Goal: Transaction & Acquisition: Purchase product/service

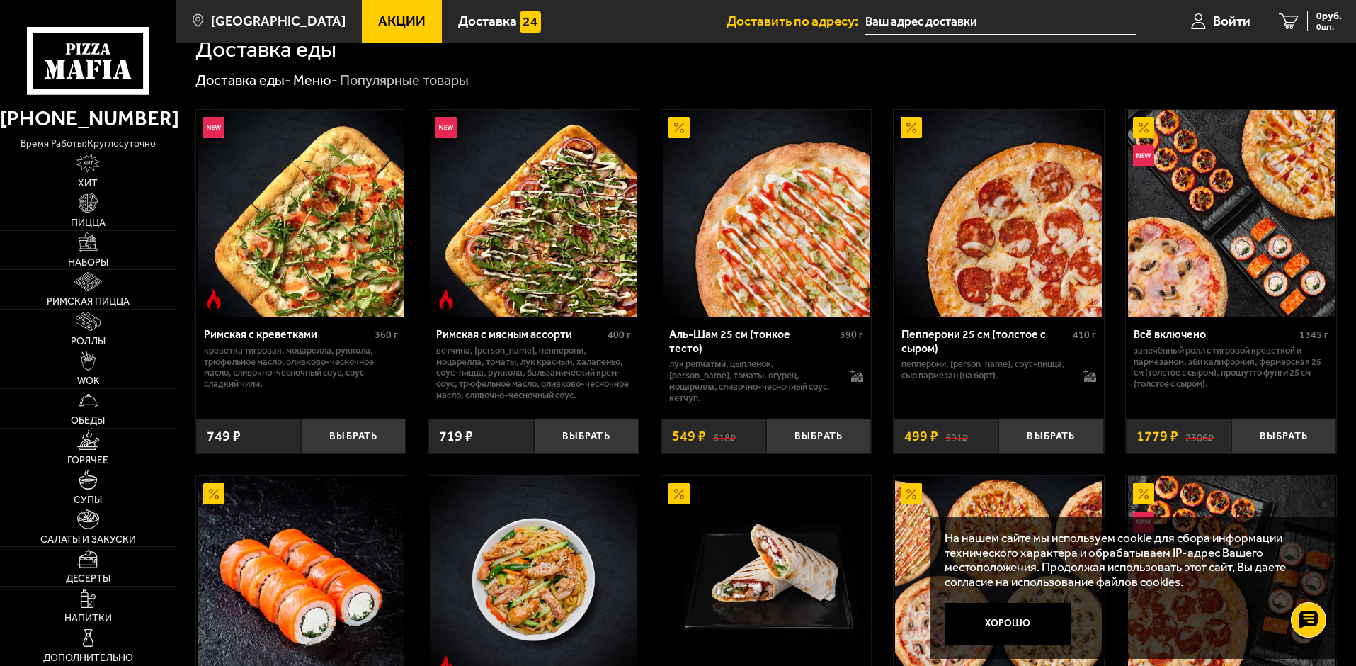
scroll to position [354, 0]
click at [86, 284] on img at bounding box center [88, 281] width 28 height 19
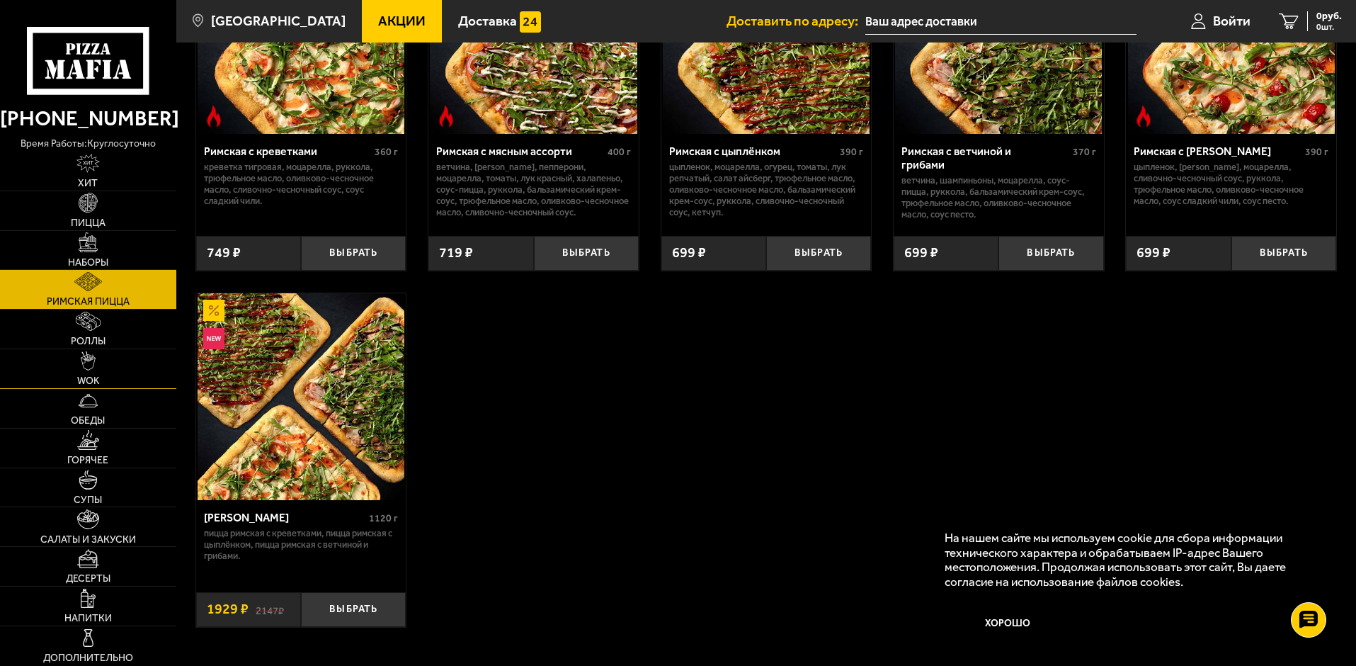
scroll to position [212, 0]
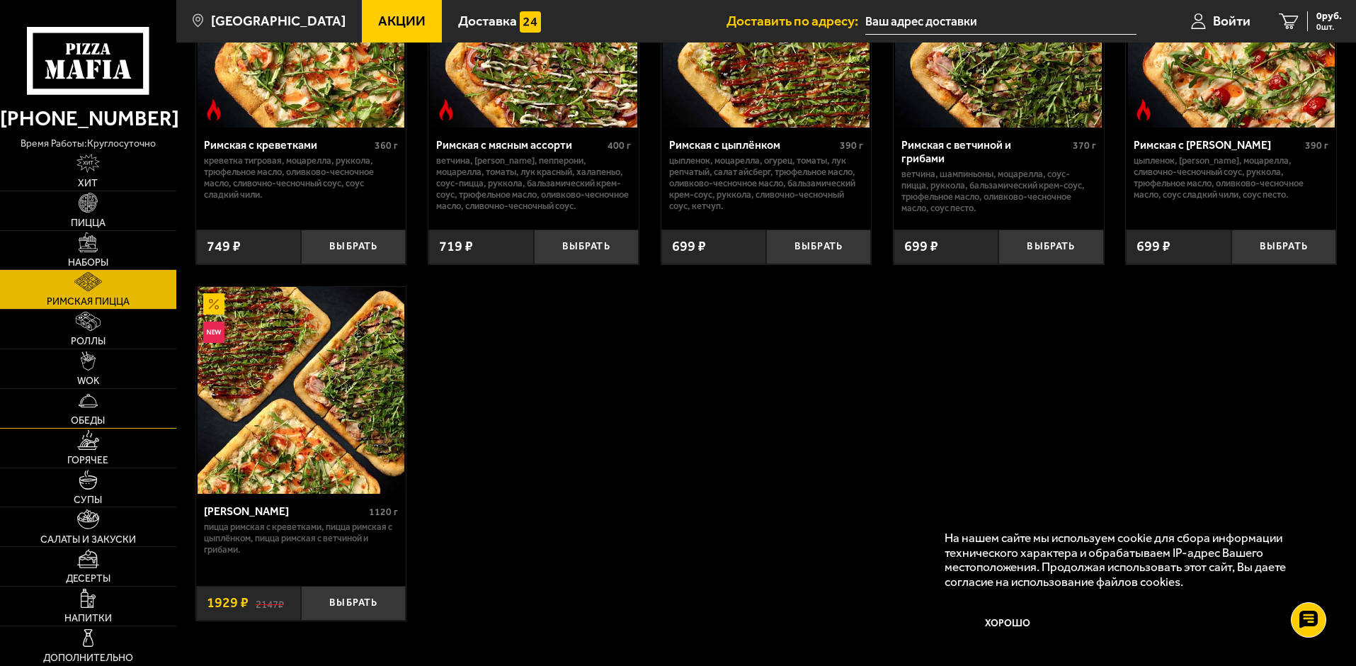
click at [84, 390] on link "Обеды" at bounding box center [88, 408] width 176 height 39
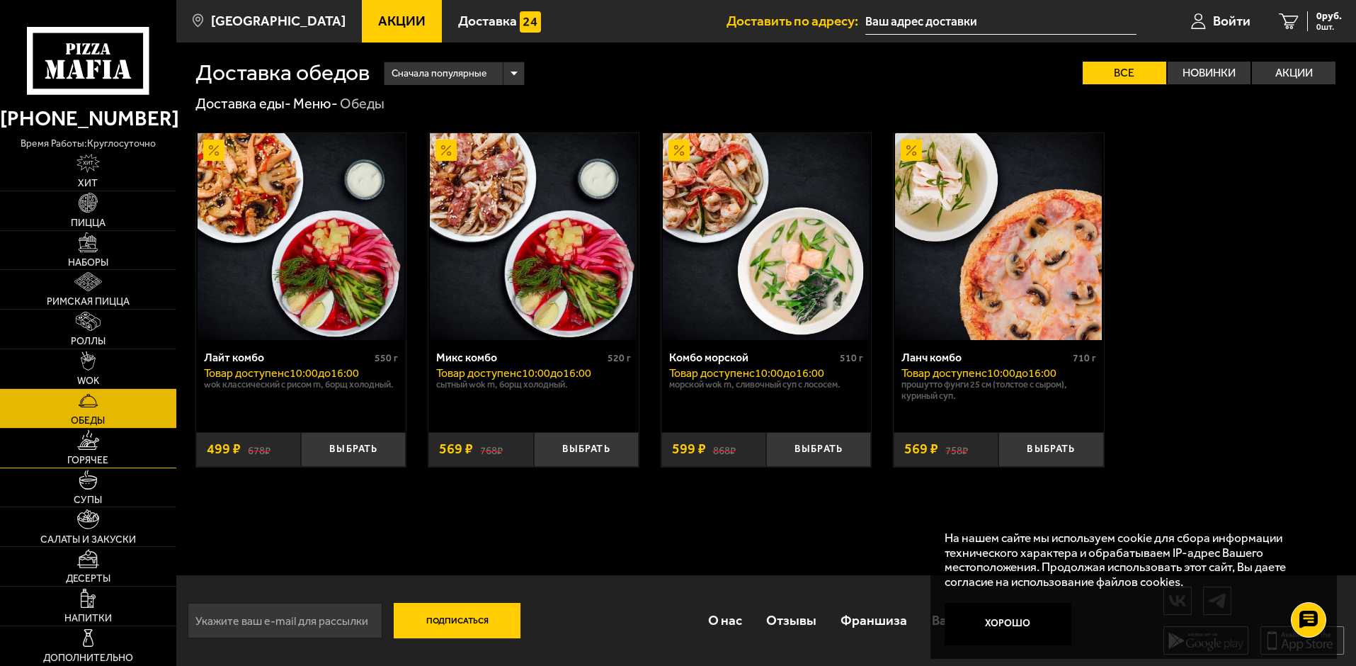
click at [84, 435] on img at bounding box center [88, 439] width 22 height 19
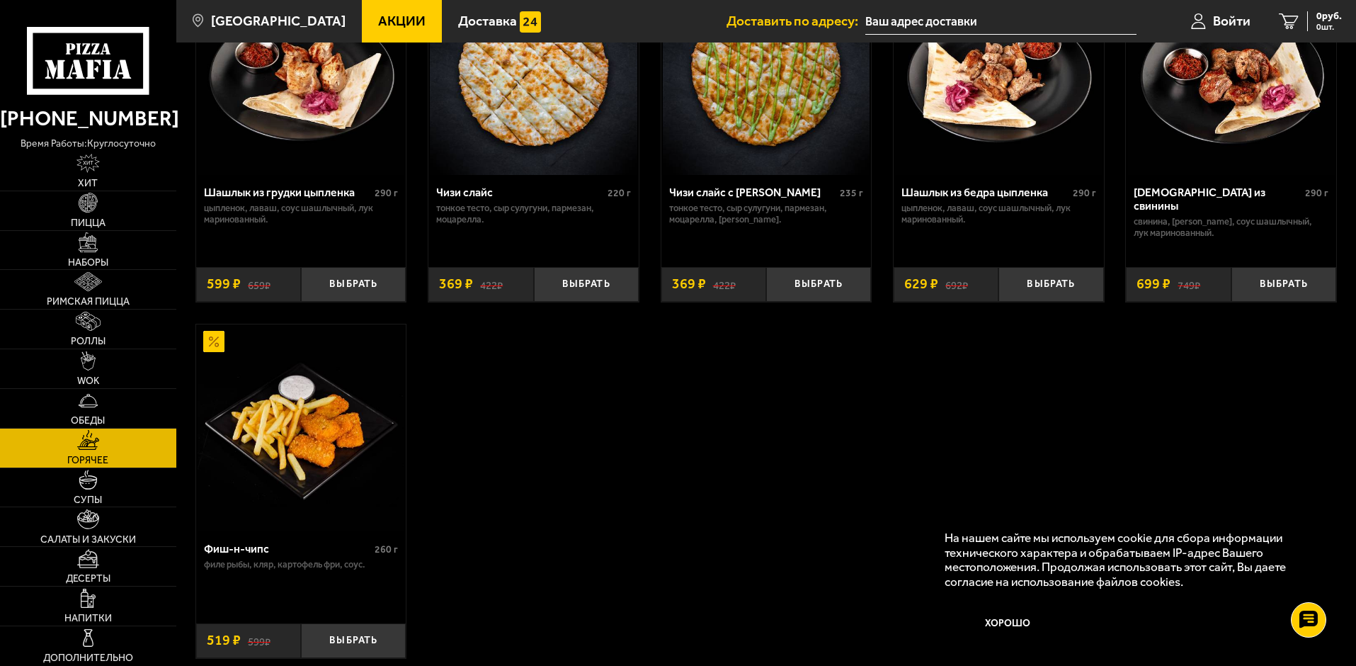
scroll to position [992, 0]
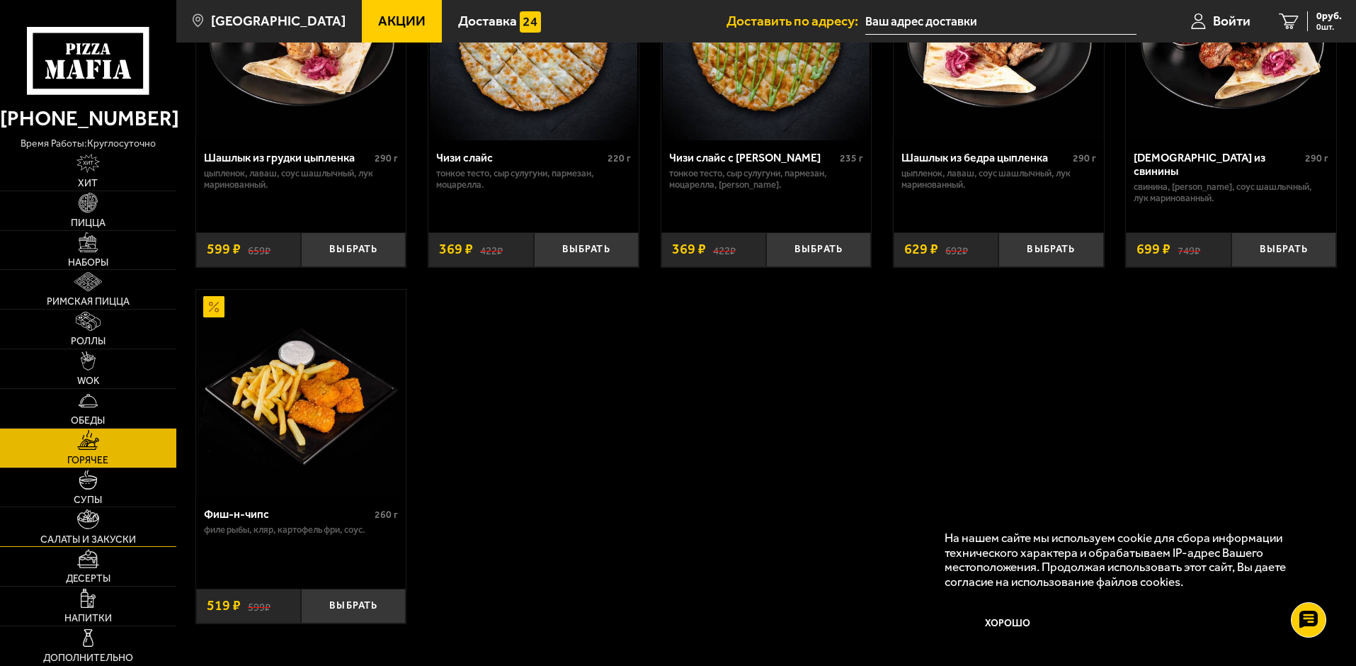
click at [79, 530] on link "Салаты и закуски" at bounding box center [88, 526] width 176 height 39
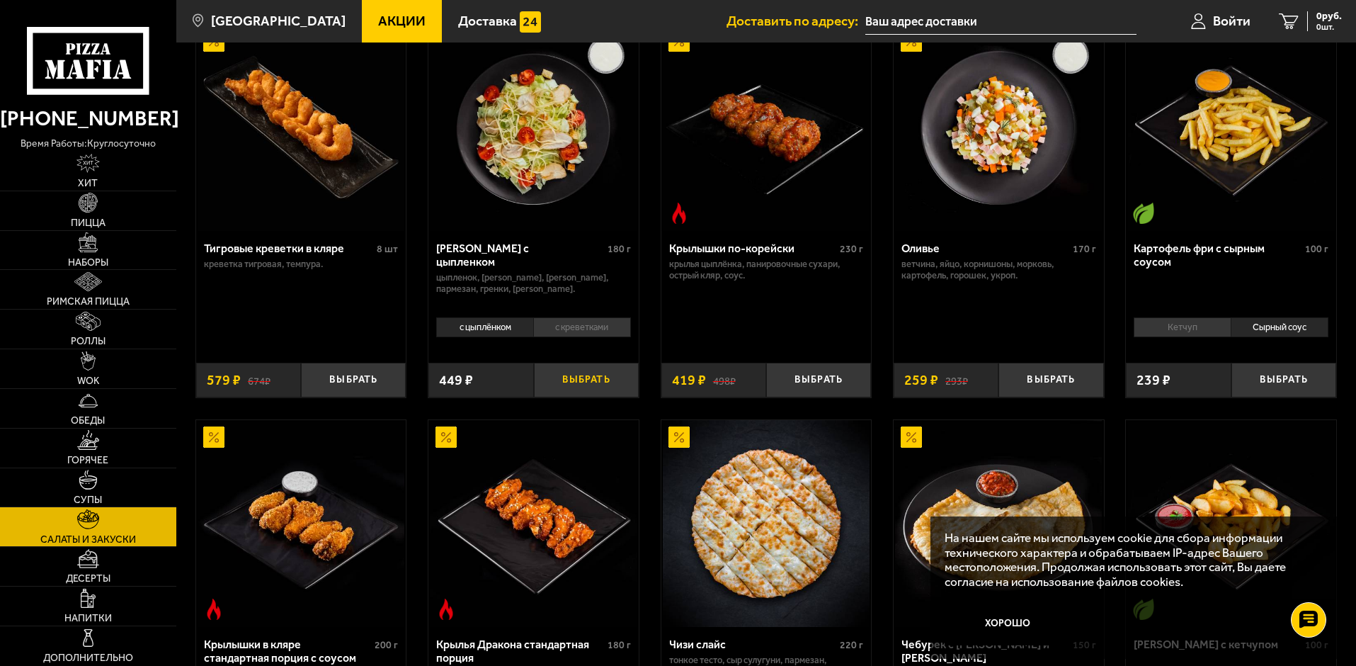
scroll to position [142, 0]
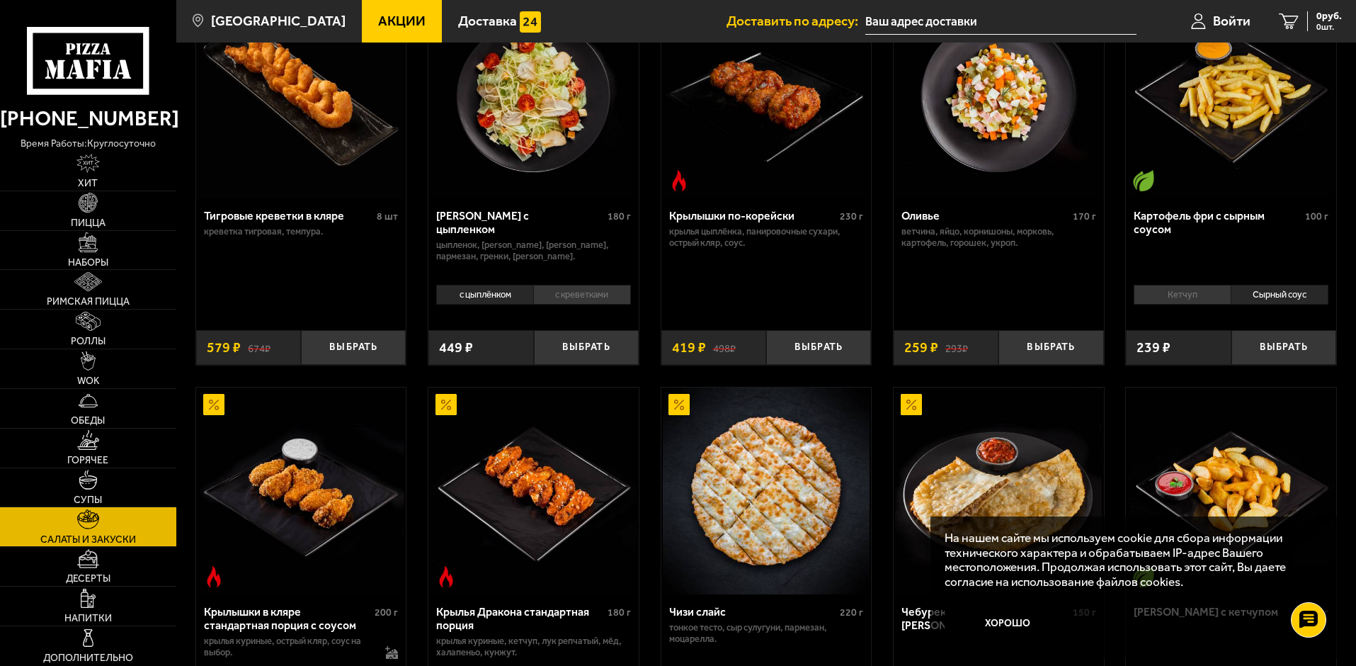
click at [1287, 292] on li "Сырный соус" at bounding box center [1280, 295] width 98 height 20
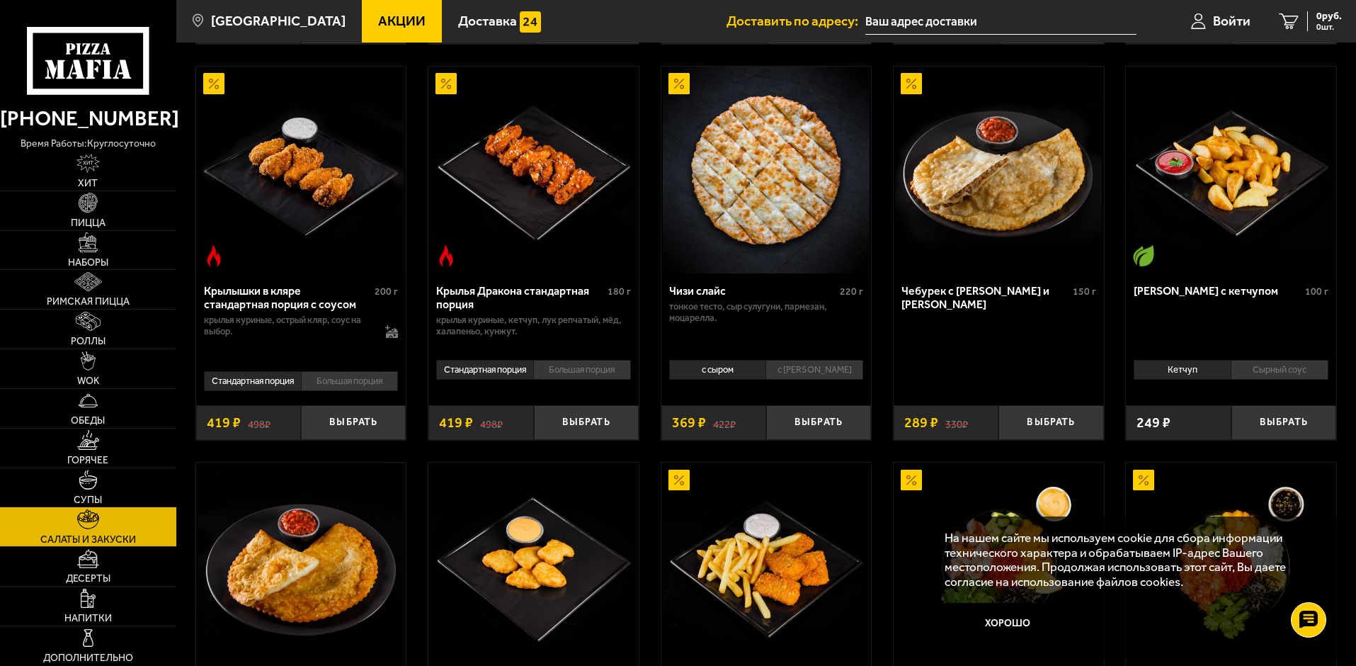
scroll to position [496, 0]
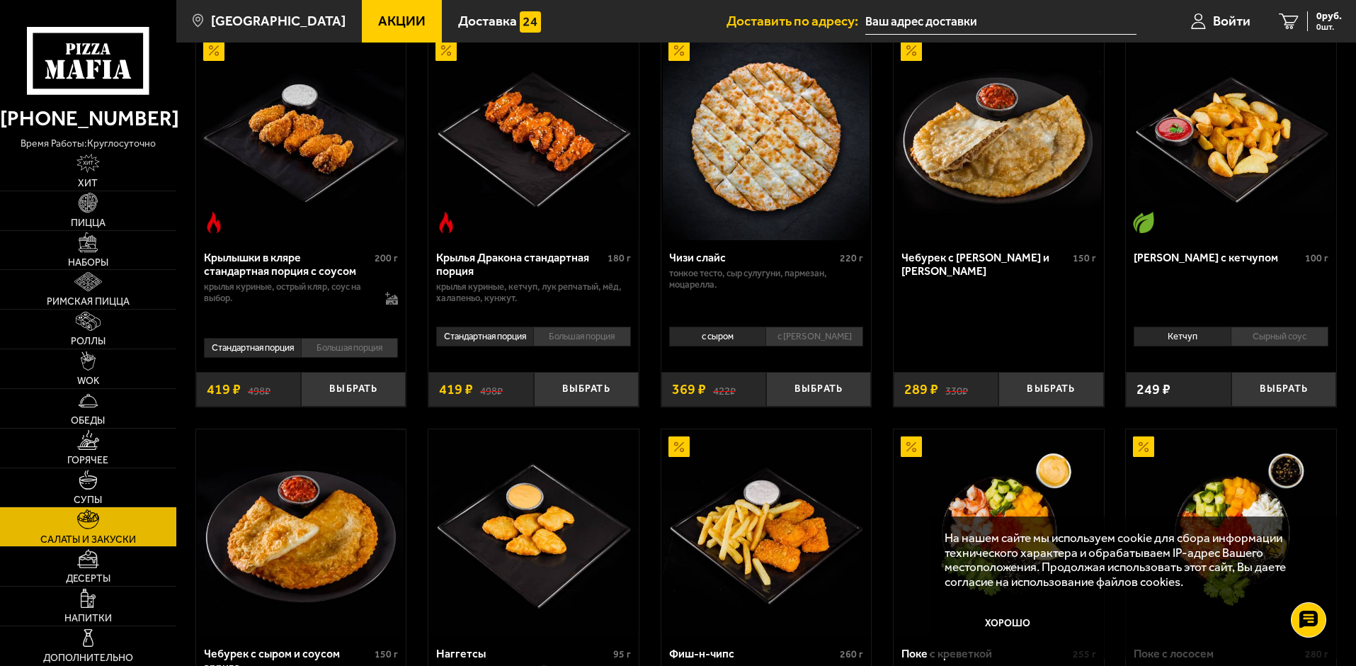
click at [1296, 337] on li "Сырный соус" at bounding box center [1280, 336] width 98 height 20
click at [1191, 334] on li "Кетчуп" at bounding box center [1182, 336] width 97 height 20
click at [1251, 335] on li "Сырный соус" at bounding box center [1280, 336] width 98 height 20
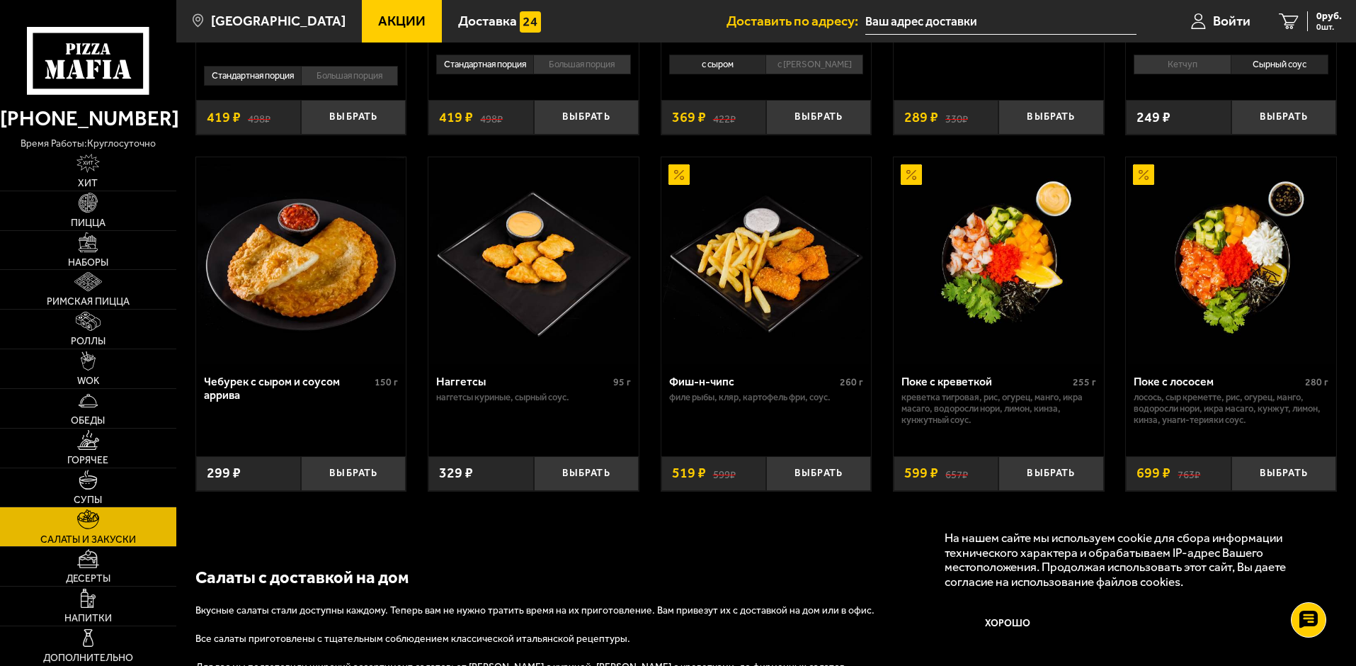
scroll to position [779, 0]
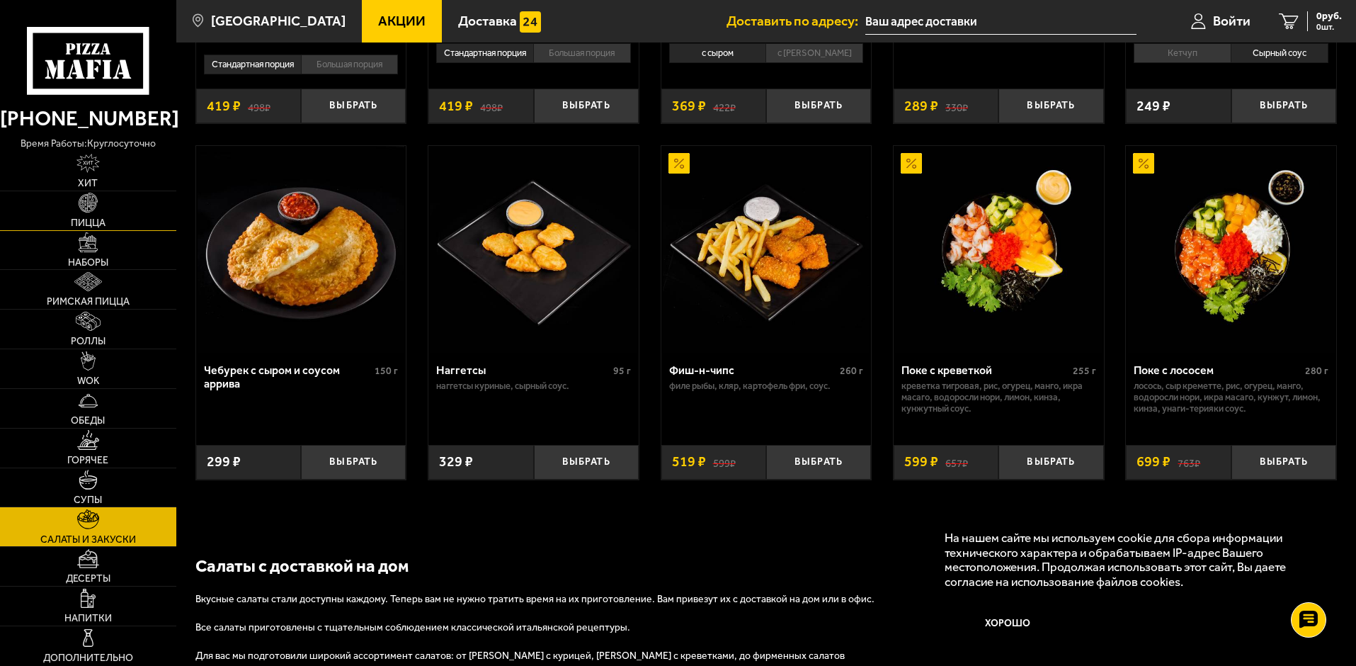
click at [88, 208] on img at bounding box center [88, 202] width 19 height 19
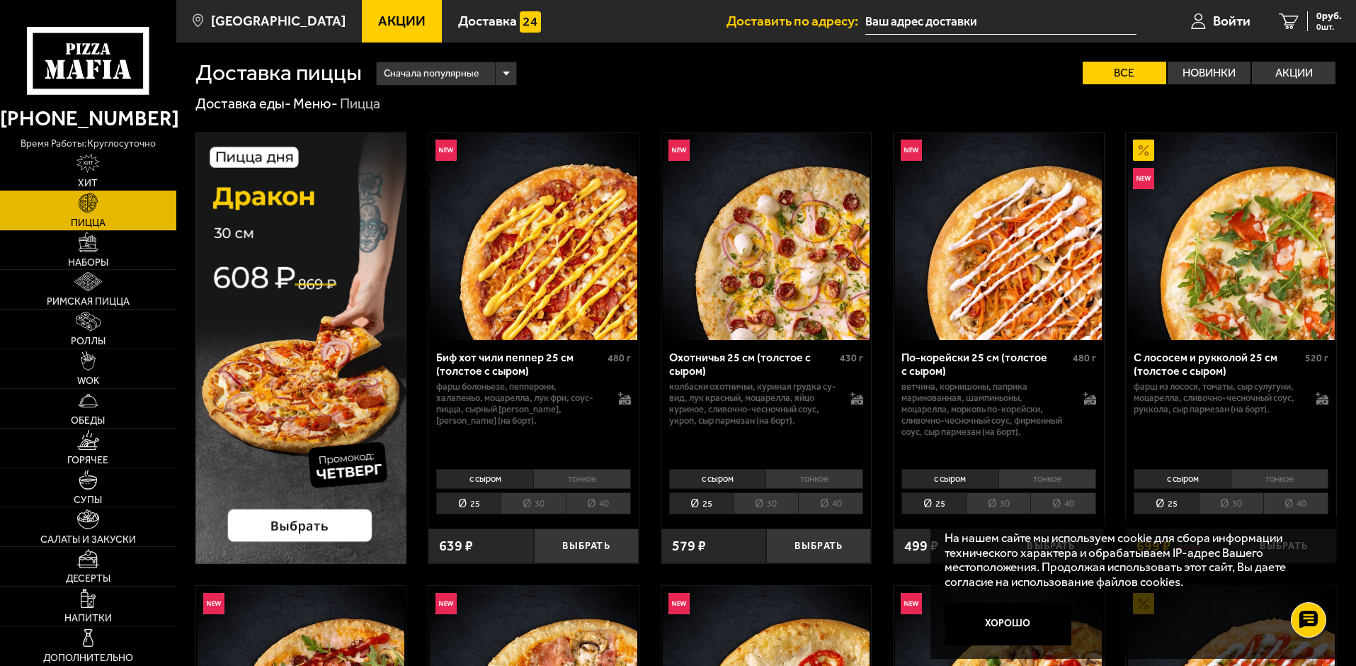
click at [89, 164] on img at bounding box center [87, 163] width 23 height 19
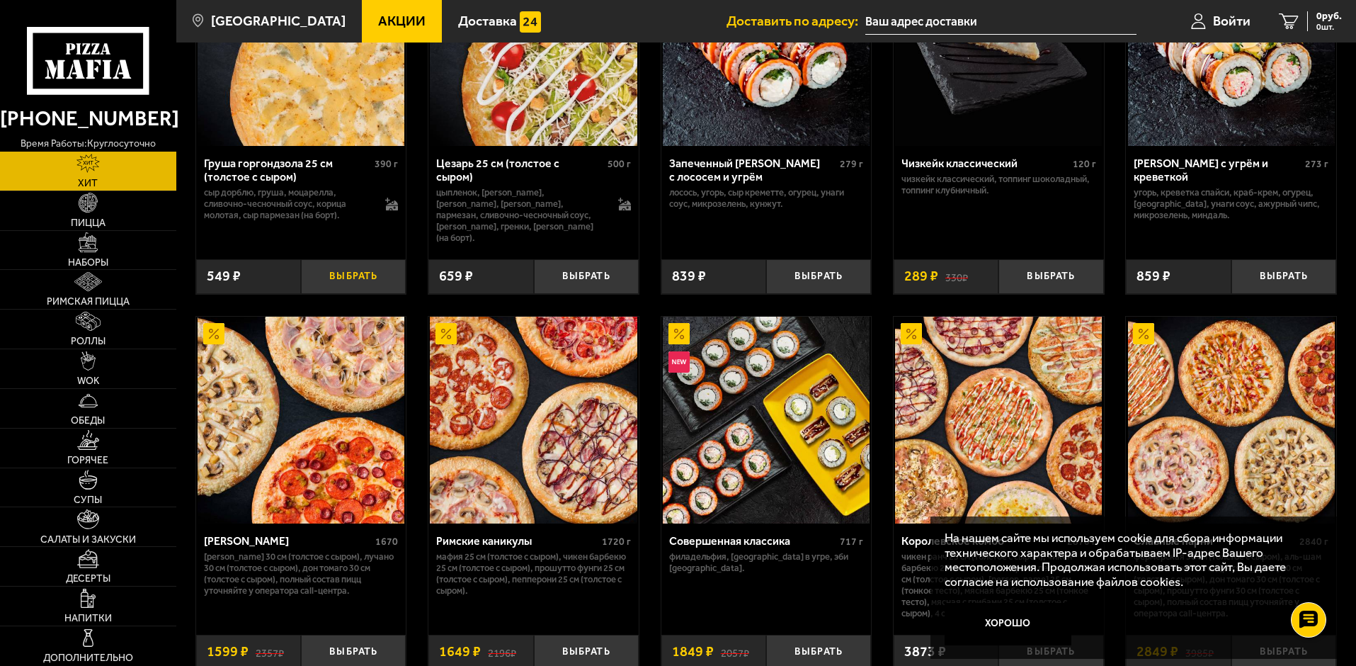
scroll to position [506, 0]
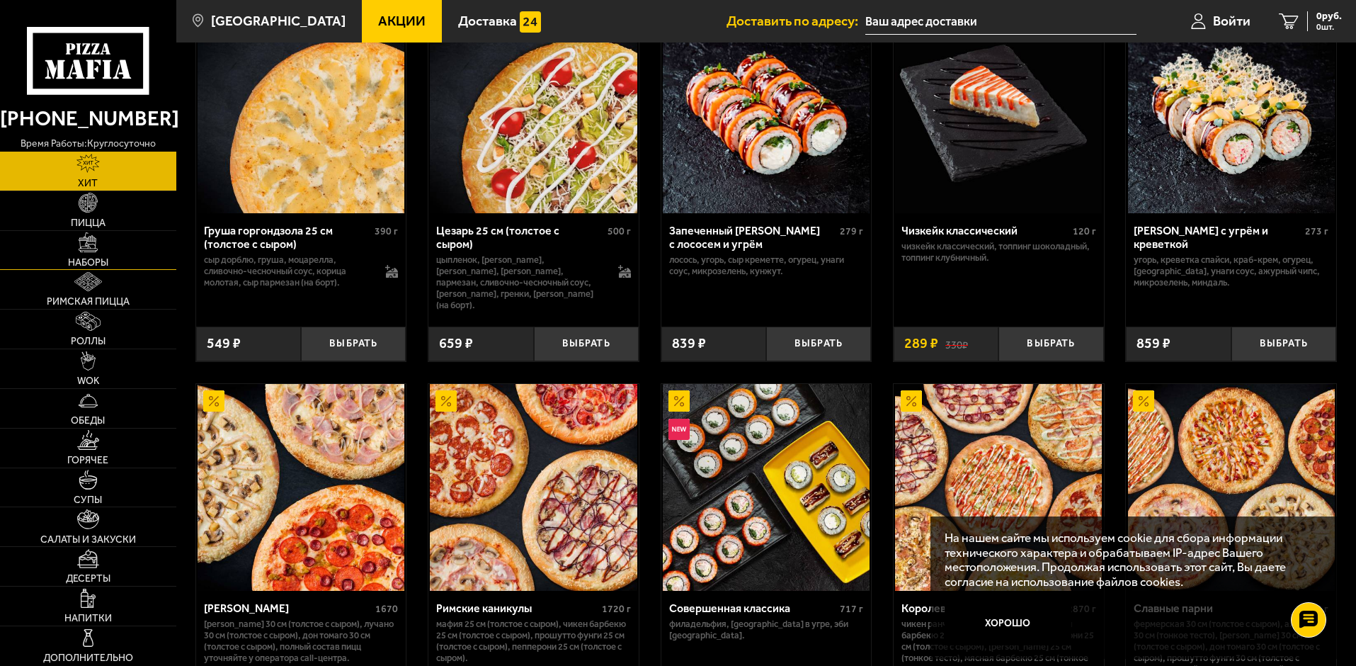
click at [90, 258] on span "Наборы" at bounding box center [88, 263] width 40 height 10
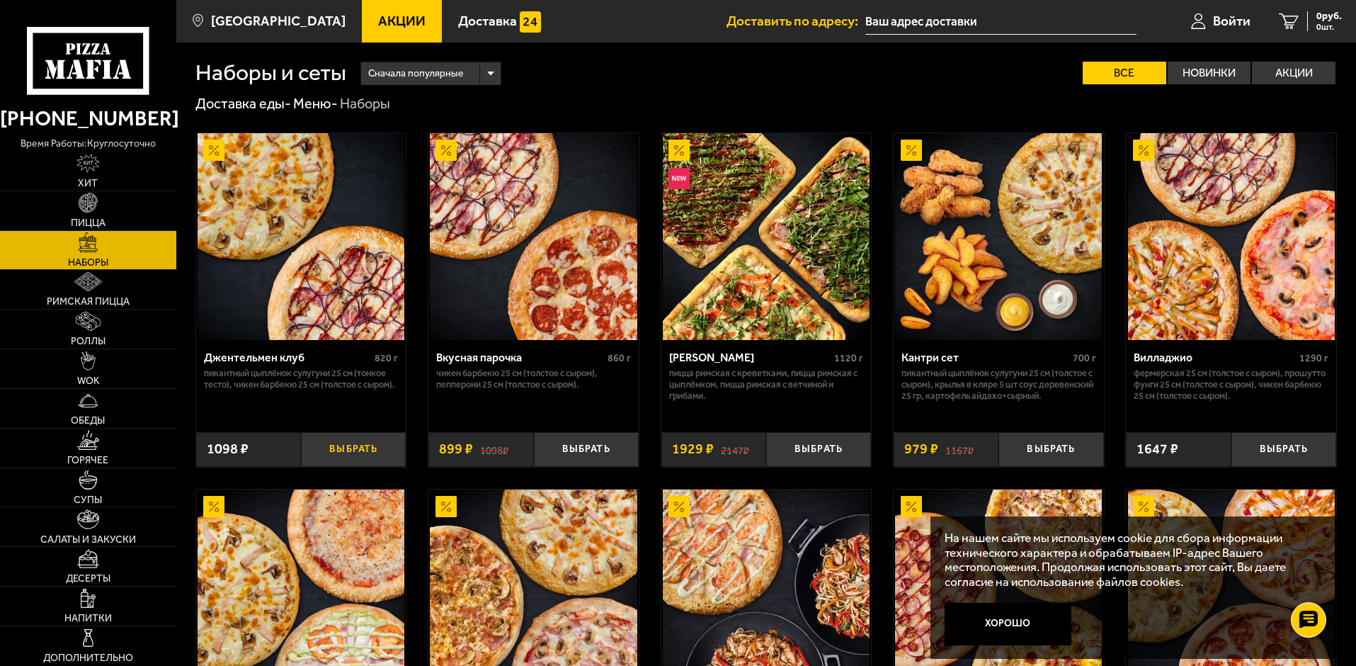
click at [355, 450] on button "Выбрать" at bounding box center [353, 449] width 105 height 35
click at [1322, 18] on span "1098 руб." at bounding box center [1321, 16] width 42 height 10
click at [96, 535] on span "Салаты и закуски" at bounding box center [88, 540] width 96 height 10
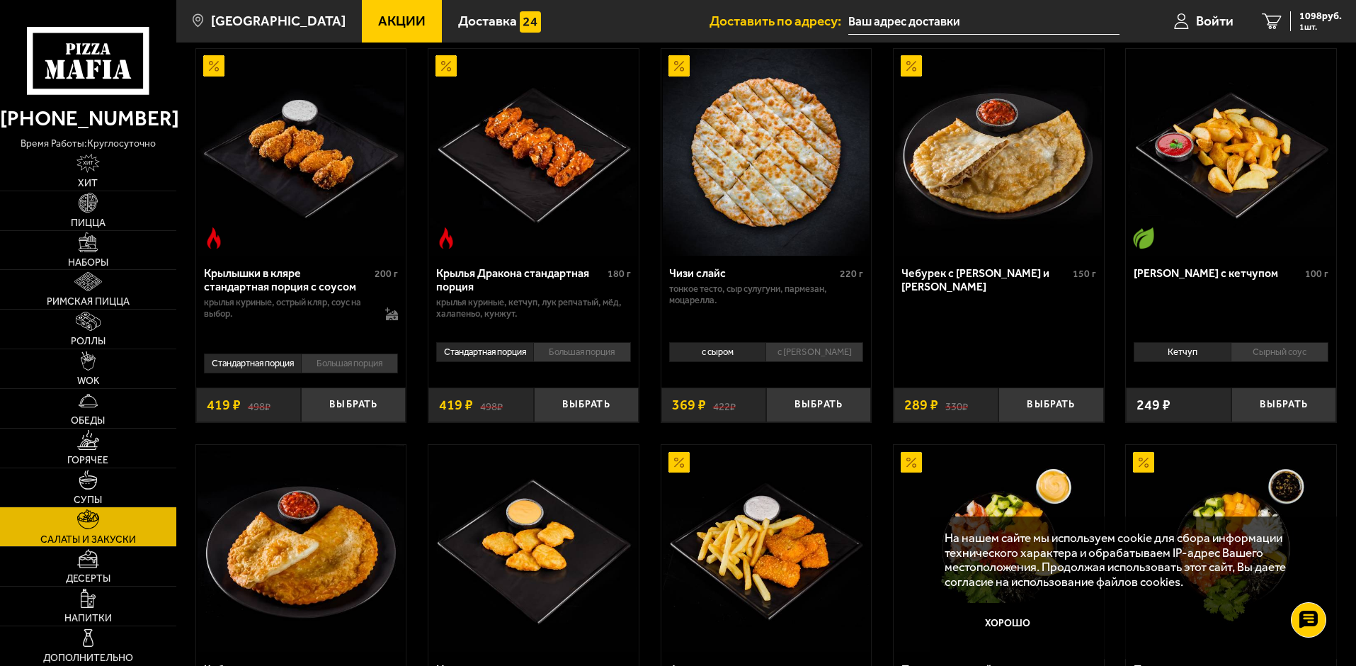
scroll to position [496, 0]
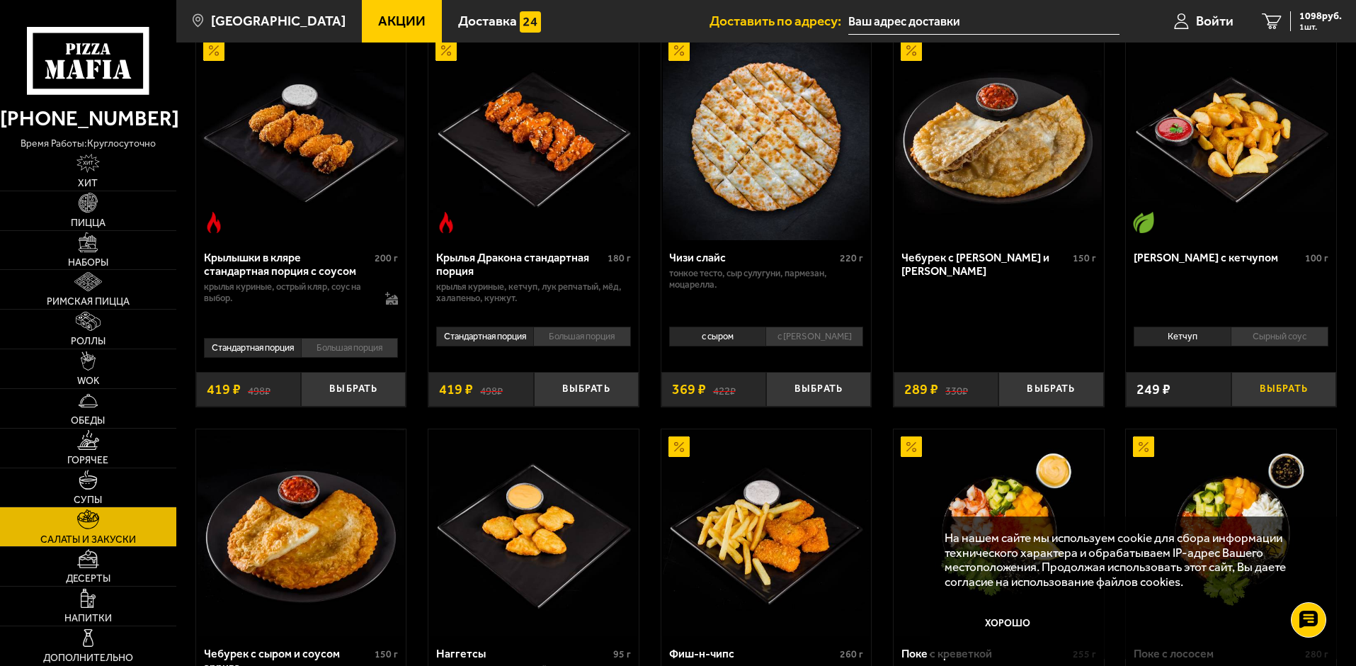
click at [1293, 399] on button "Выбрать" at bounding box center [1284, 389] width 105 height 35
click at [1319, 25] on span "2 шт." at bounding box center [1321, 27] width 42 height 8
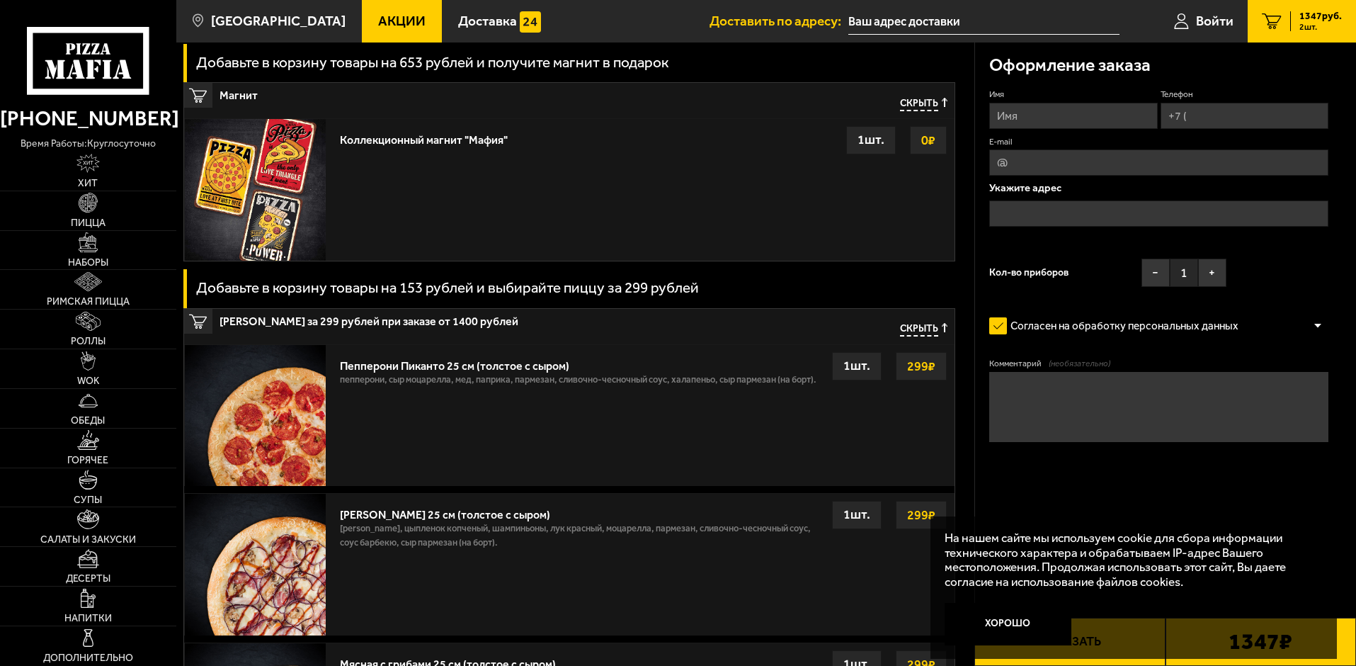
scroll to position [496, 0]
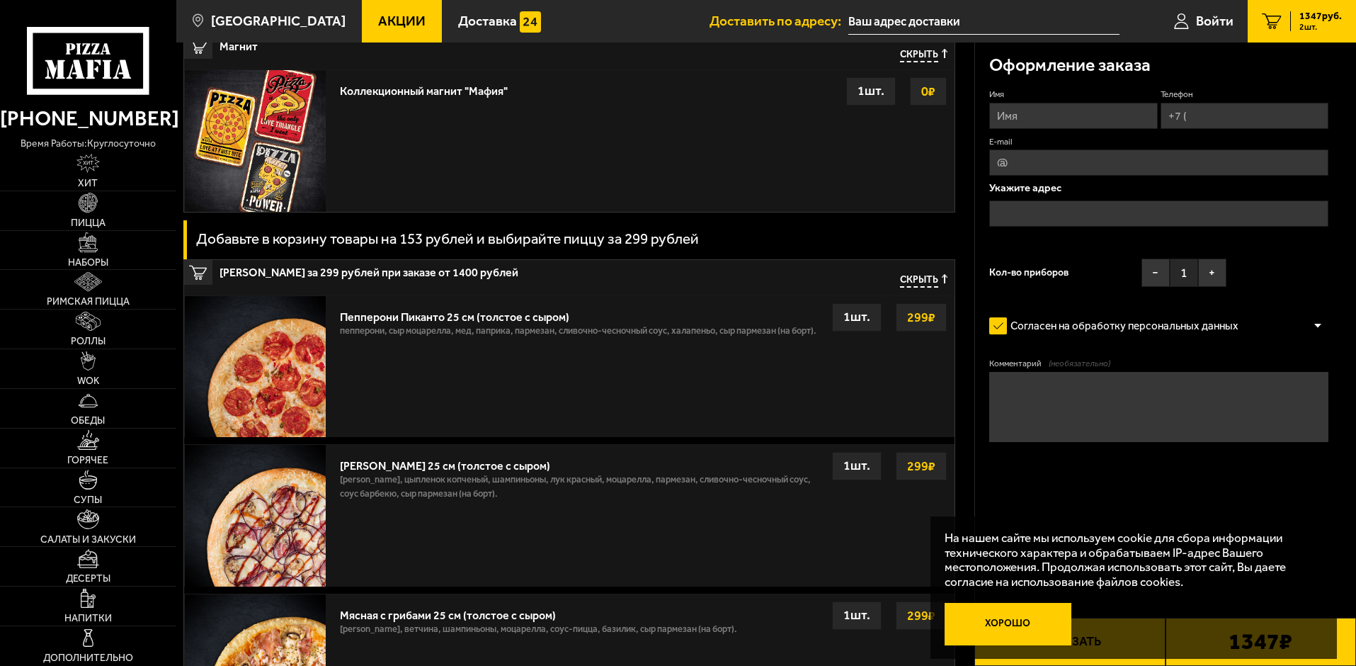
click at [996, 616] on button "Хорошо" at bounding box center [1008, 624] width 127 height 42
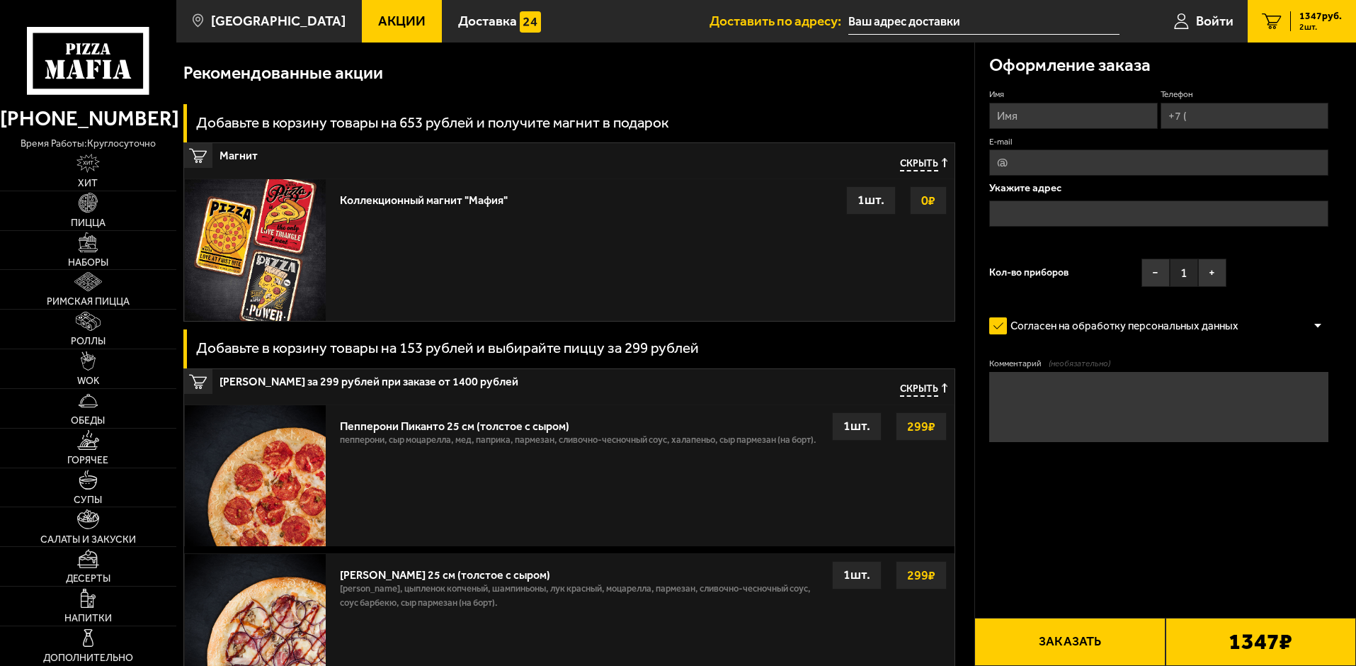
scroll to position [341, 0]
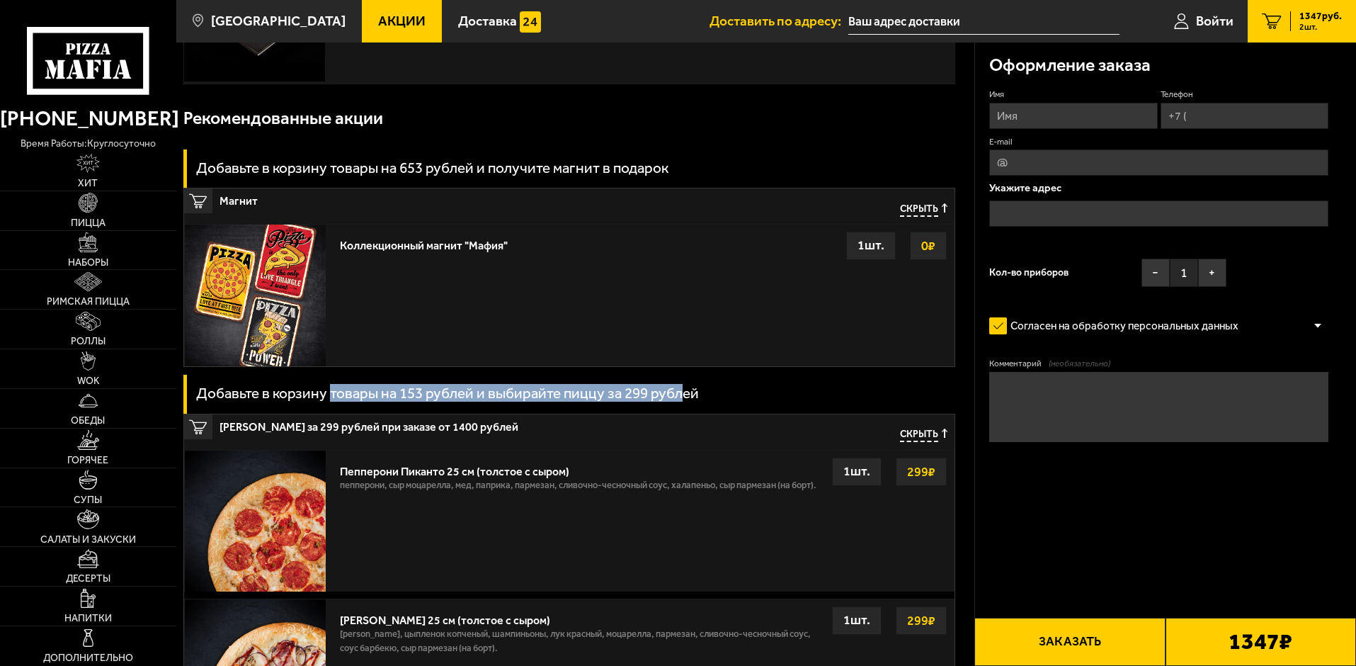
drag, startPoint x: 378, startPoint y: 394, endPoint x: 703, endPoint y: 398, distance: 324.4
click at [703, 398] on div "Добавьте в корзину товары на 153 рублей и выбирайте пиццу за 299 рублей" at bounding box center [569, 394] width 772 height 39
click at [695, 401] on h3 "Добавьте в корзину товары на 153 рублей и выбирайте пиццу за 299 рублей" at bounding box center [447, 393] width 503 height 15
drag, startPoint x: 708, startPoint y: 398, endPoint x: 487, endPoint y: 400, distance: 220.3
click at [560, 400] on div "Добавьте в корзину товары на 153 рублей и выбирайте пиццу за 299 рублей" at bounding box center [569, 394] width 772 height 39
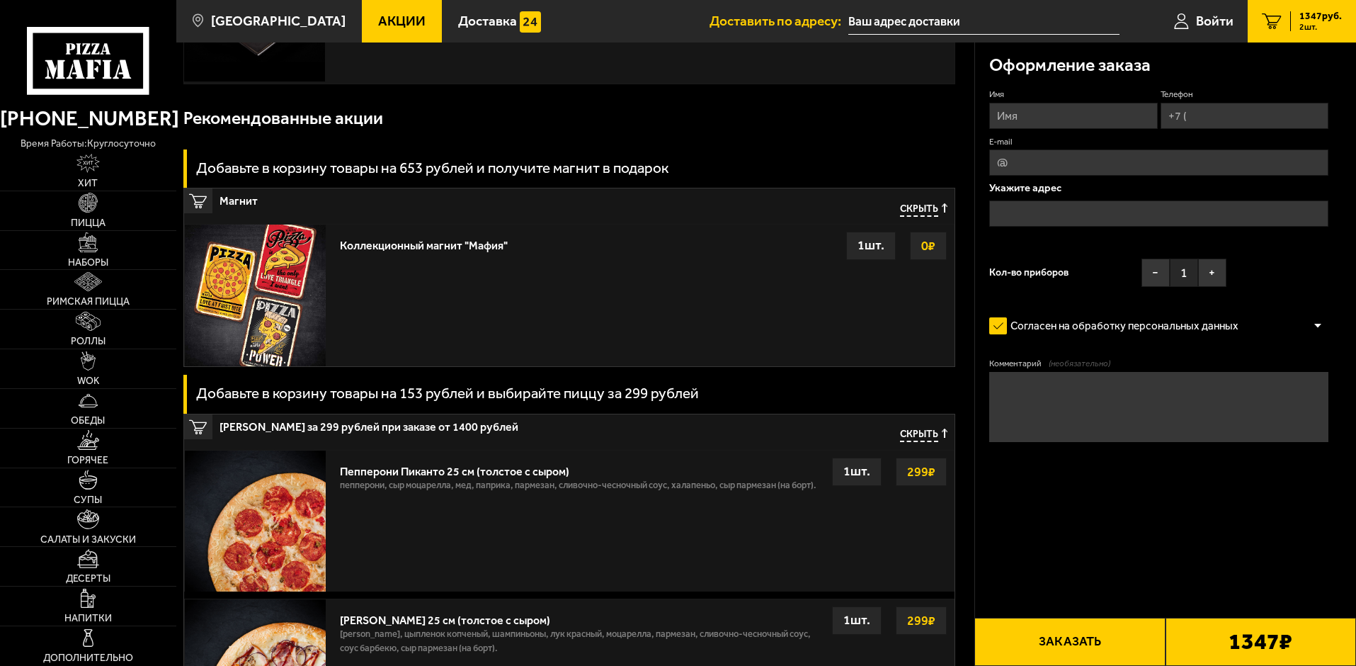
click at [460, 400] on h3 "Добавьте в корзину товары на 153 рублей и выбирайте пиццу за 299 рублей" at bounding box center [447, 393] width 503 height 15
drag, startPoint x: 392, startPoint y: 400, endPoint x: 511, endPoint y: 397, distance: 118.3
click at [509, 397] on h3 "Добавьте в корзину товары на 153 рублей и выбирайте пиццу за 299 рублей" at bounding box center [447, 393] width 503 height 15
drag, startPoint x: 547, startPoint y: 396, endPoint x: 410, endPoint y: 388, distance: 137.6
click at [492, 394] on h3 "Добавьте в корзину товары на 153 рублей и выбирайте пиццу за 299 рублей" at bounding box center [447, 393] width 503 height 15
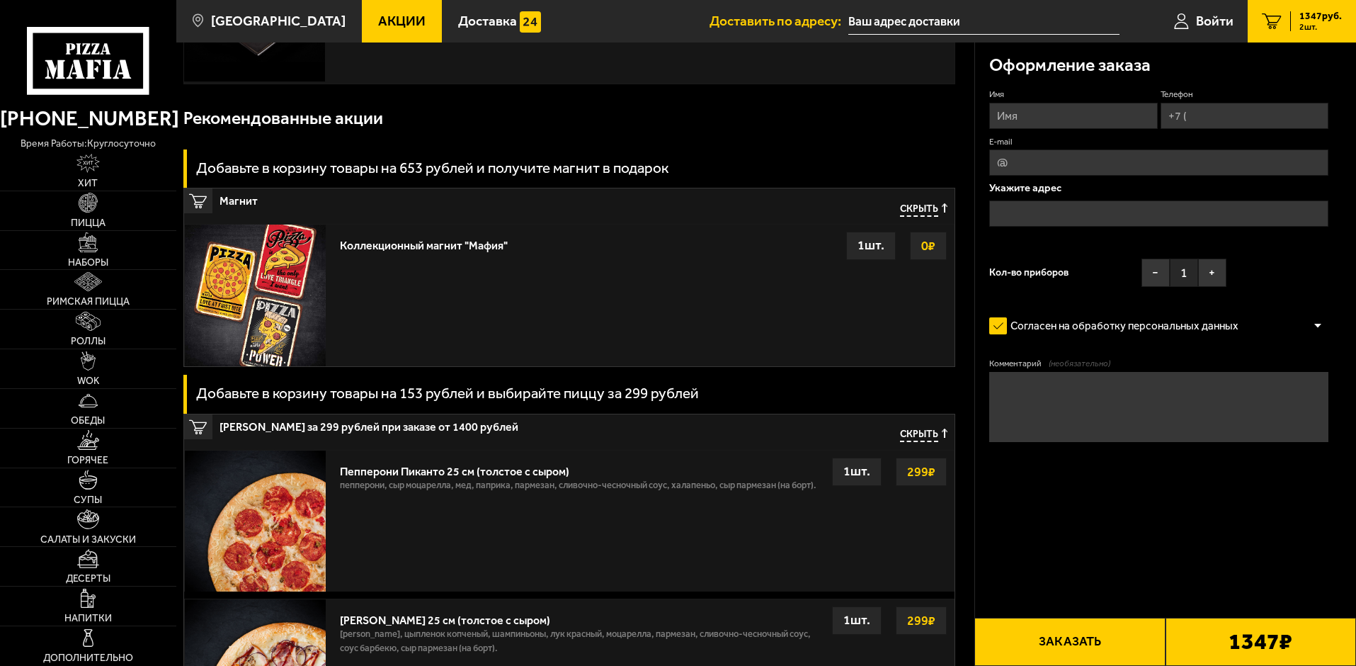
drag, startPoint x: 368, startPoint y: 390, endPoint x: 427, endPoint y: 390, distance: 58.8
click at [401, 390] on h3 "Добавьте в корзину товары на 153 рублей и выбирайте пиццу за 299 рублей" at bounding box center [447, 393] width 503 height 15
drag, startPoint x: 508, startPoint y: 390, endPoint x: 431, endPoint y: 397, distance: 76.8
click at [431, 397] on h3 "Добавьте в корзину товары на 153 рублей и выбирайте пиццу за 299 рублей" at bounding box center [447, 393] width 503 height 15
drag, startPoint x: 388, startPoint y: 398, endPoint x: 600, endPoint y: 403, distance: 211.8
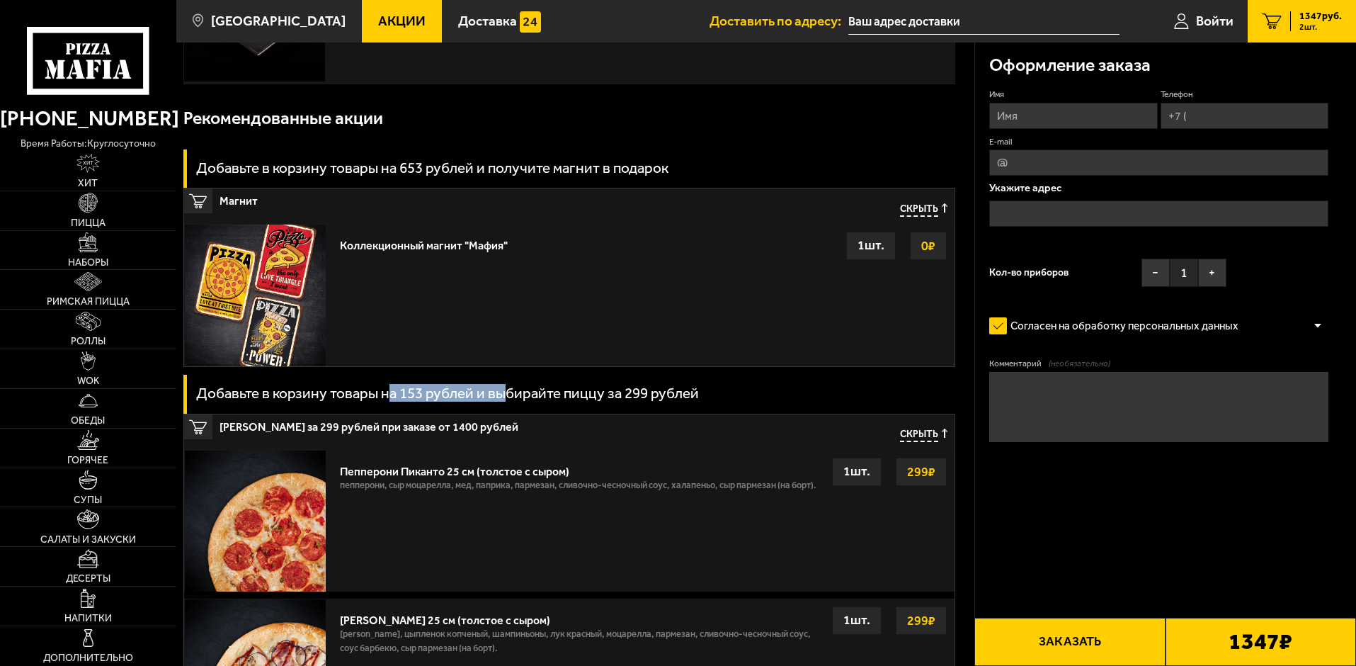
click at [600, 401] on h3 "Добавьте в корзину товары на 153 рублей и выбирайте пиццу за 299 рублей" at bounding box center [447, 393] width 503 height 15
click at [671, 398] on h3 "Добавьте в корзину товары на 153 рублей и выбирайте пиццу за 299 рублей" at bounding box center [447, 393] width 503 height 15
drag, startPoint x: 551, startPoint y: 393, endPoint x: 470, endPoint y: 392, distance: 80.8
click at [475, 392] on h3 "Добавьте в корзину товары на 153 рублей и выбирайте пиццу за 299 рублей" at bounding box center [447, 393] width 503 height 15
click at [433, 399] on h3 "Добавьте в корзину товары на 153 рублей и выбирайте пиццу за 299 рублей" at bounding box center [447, 393] width 503 height 15
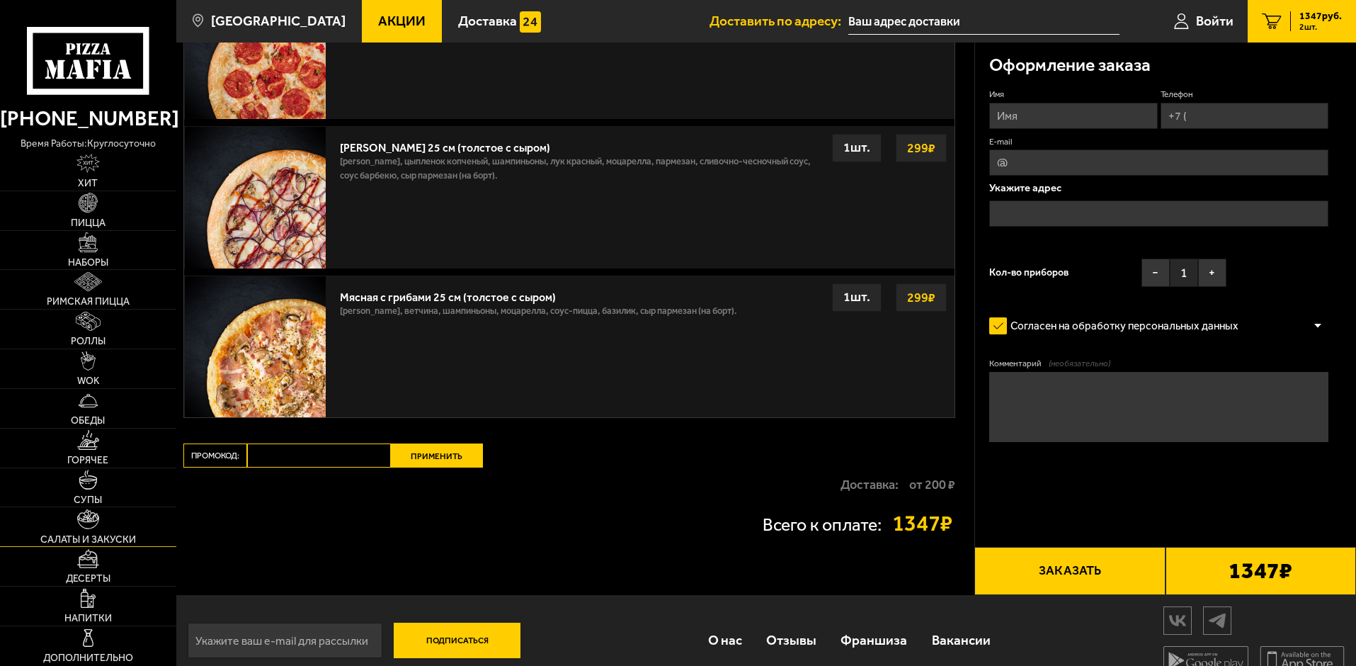
scroll to position [837, 0]
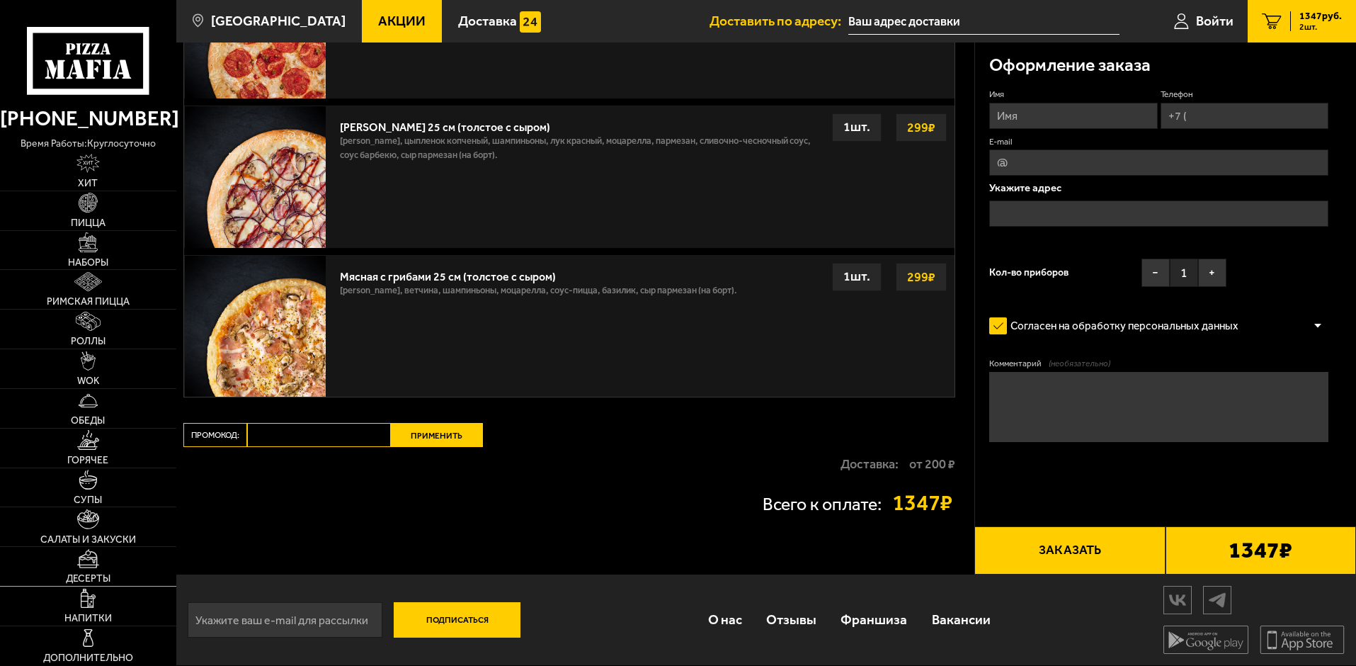
click at [106, 567] on link "Десерты" at bounding box center [88, 566] width 176 height 39
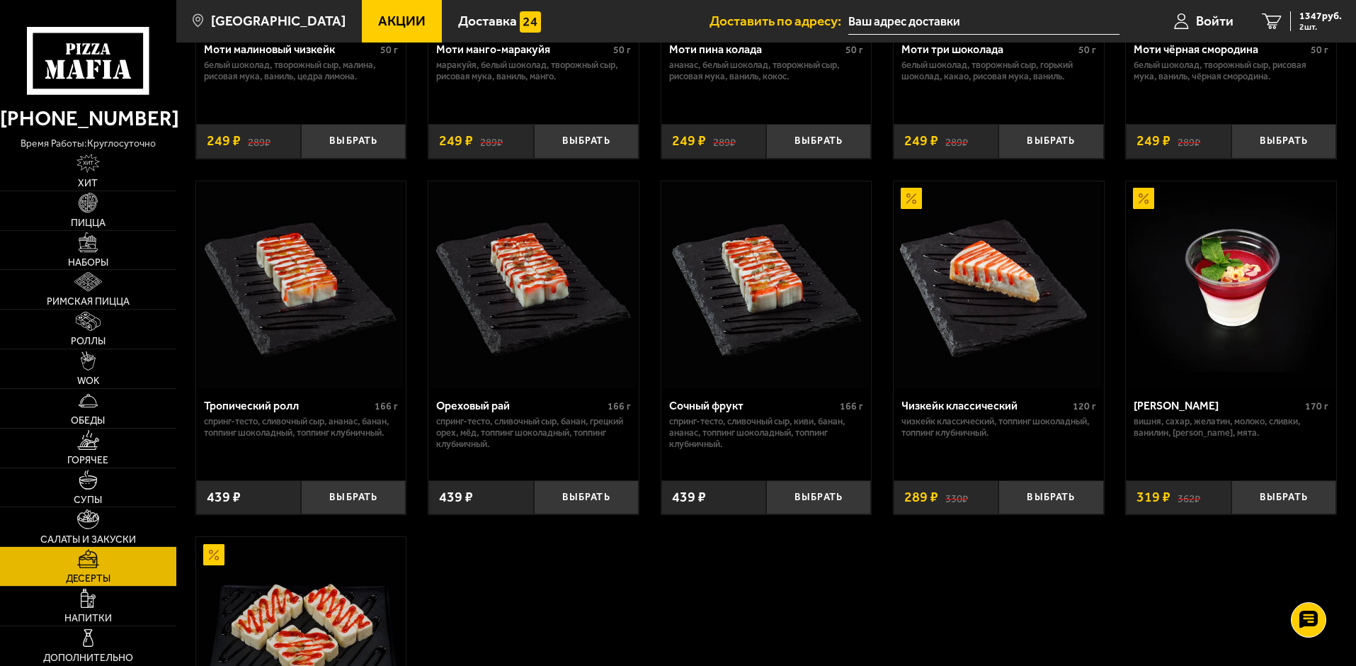
scroll to position [283, 0]
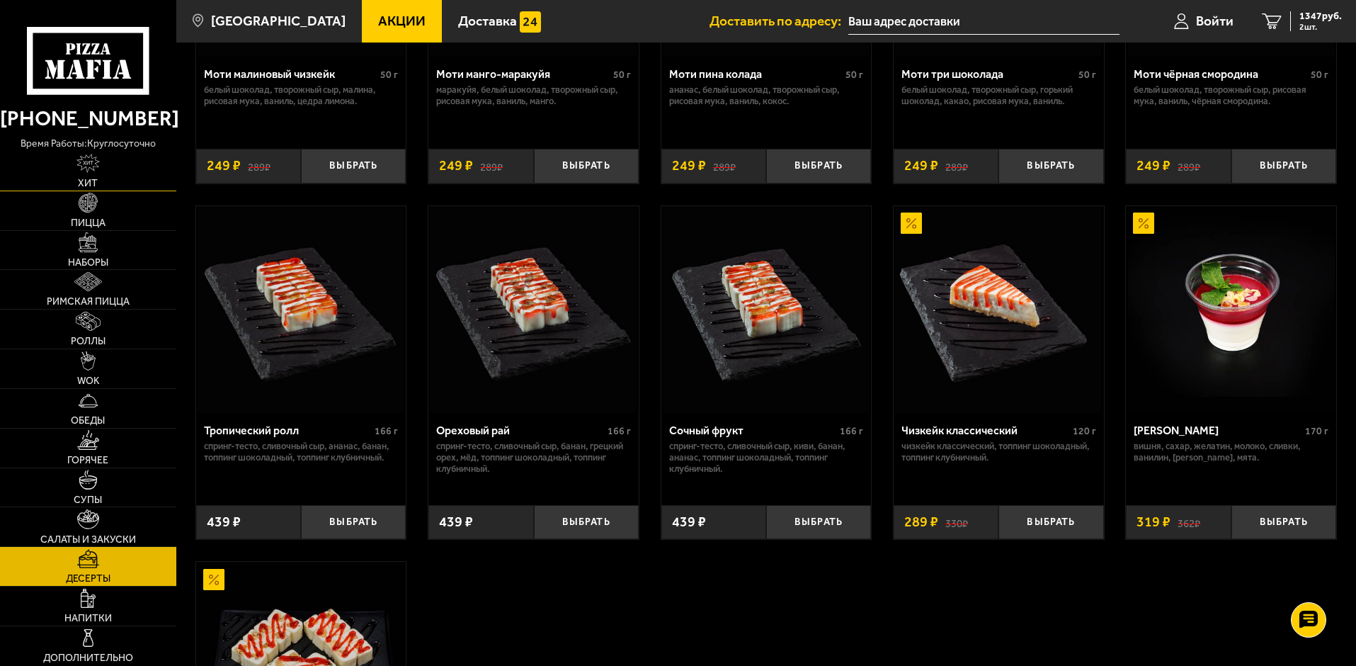
click at [92, 178] on span "Хит" at bounding box center [88, 183] width 20 height 10
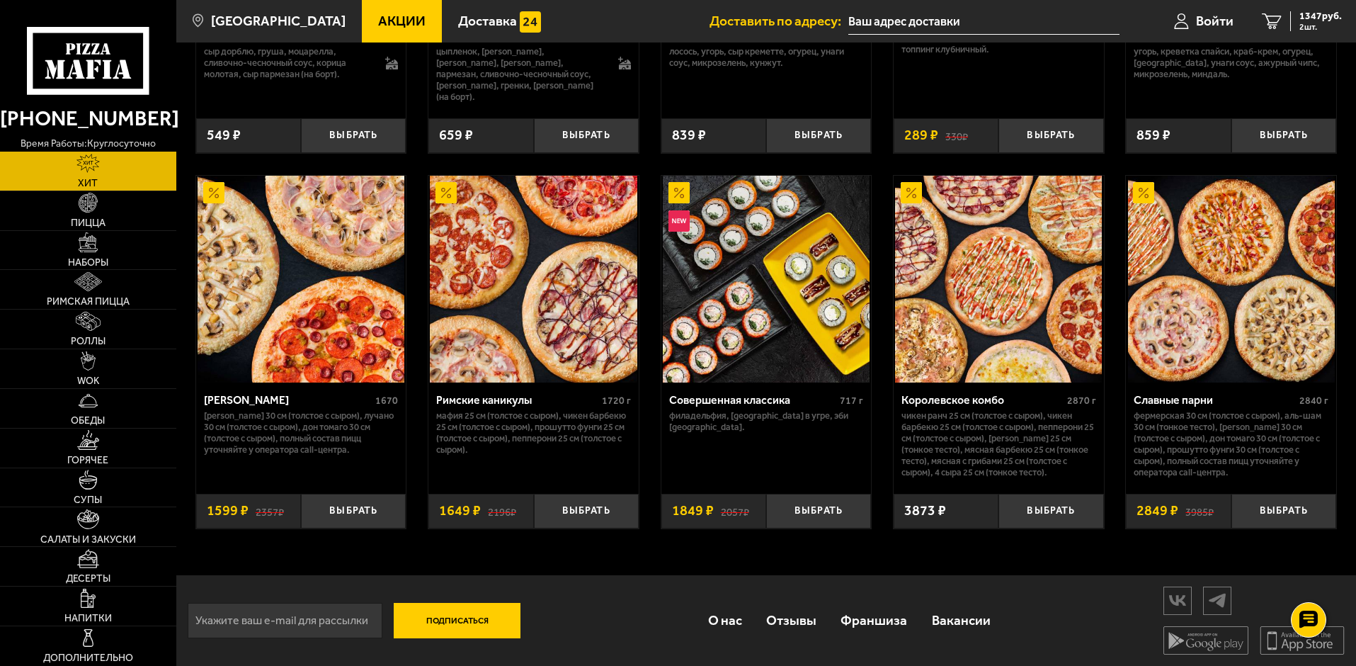
scroll to position [719, 0]
click at [89, 522] on img at bounding box center [88, 518] width 22 height 19
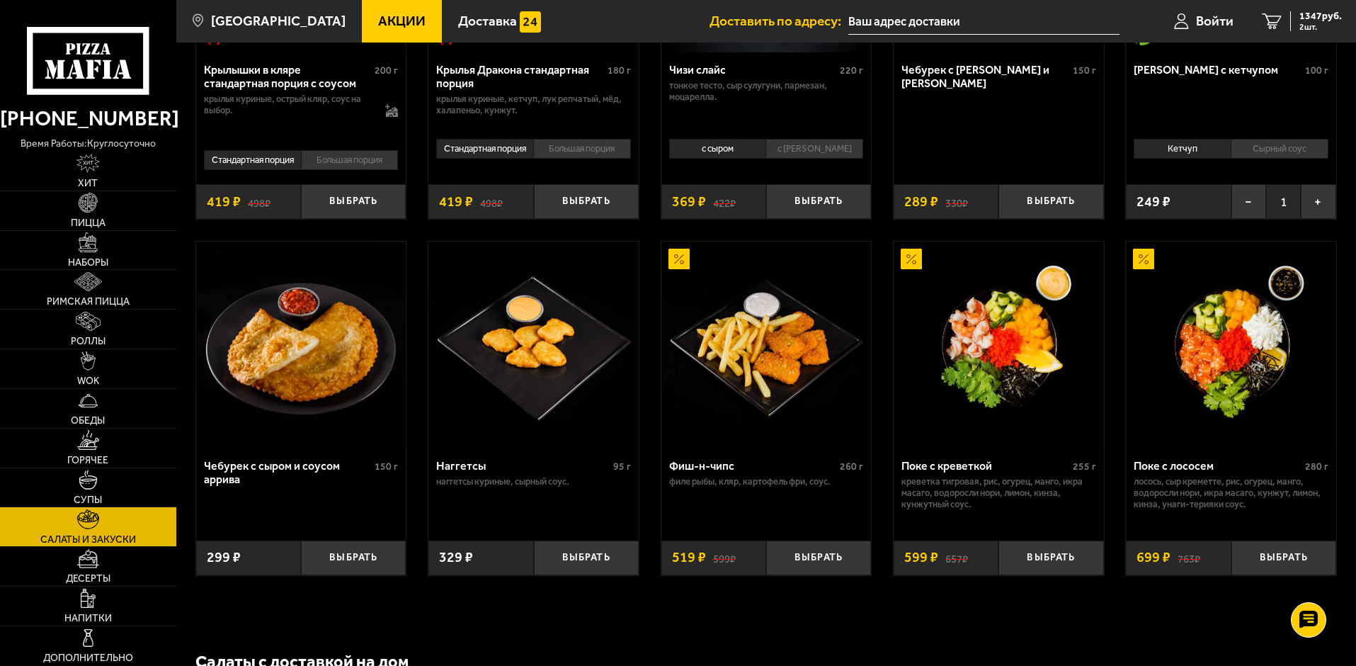
scroll to position [354, 0]
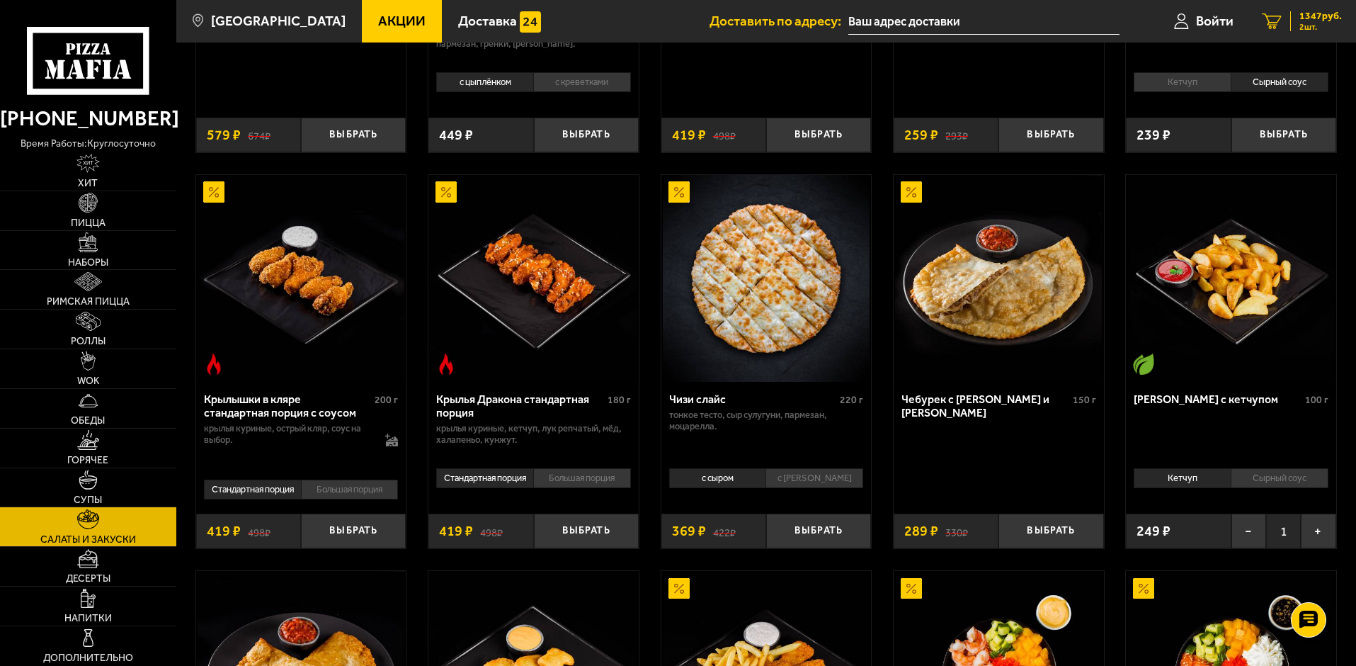
click at [1315, 6] on link "2 1347 руб. 2 шт." at bounding box center [1302, 21] width 108 height 42
